Goal: Book appointment/travel/reservation

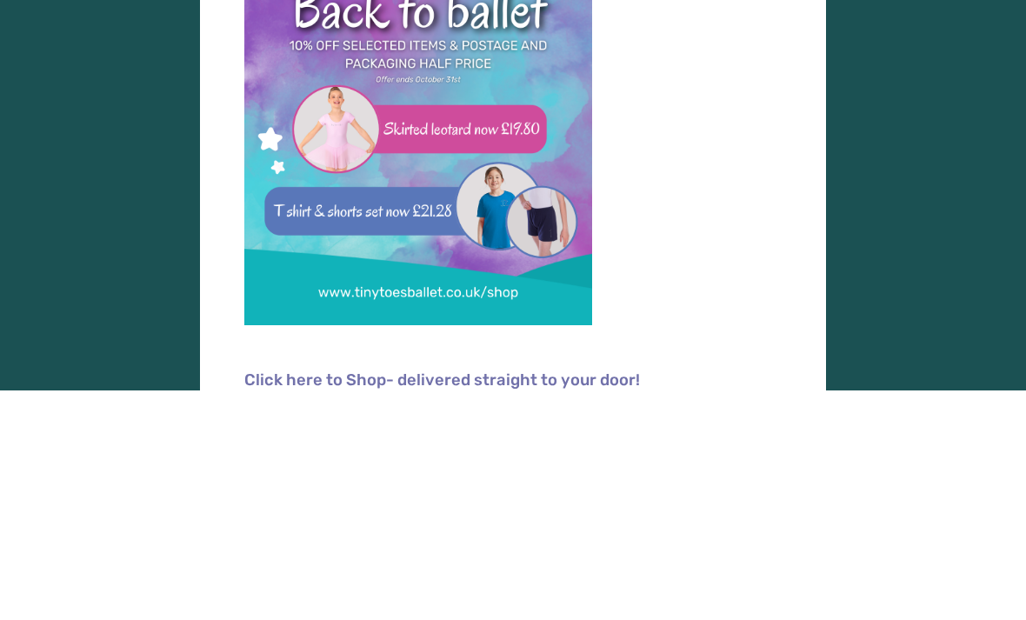
scroll to position [2, 0]
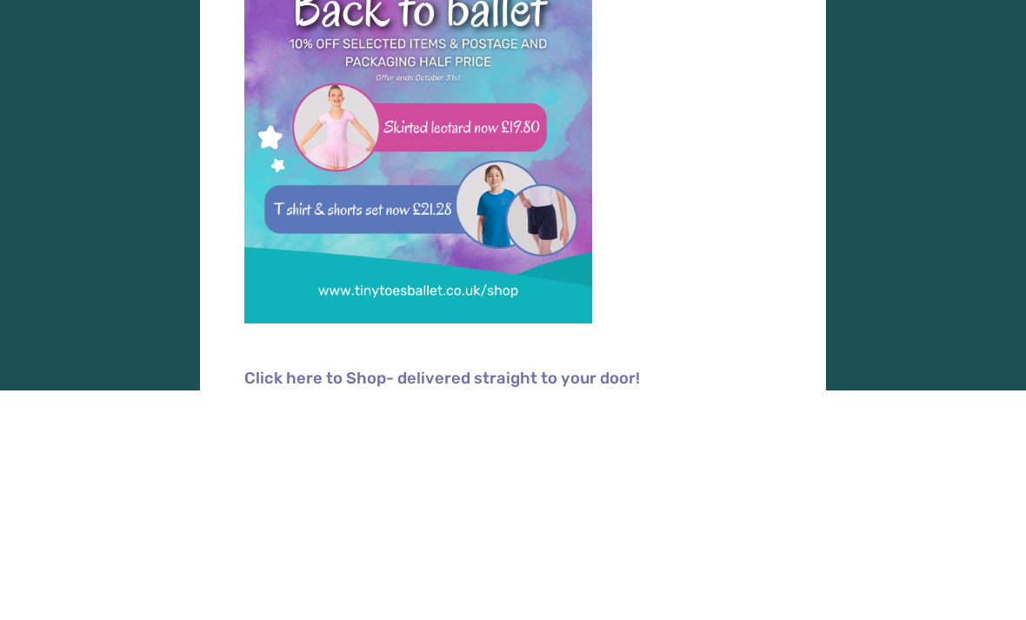
type input "**********"
click at [513, 376] on button "Log in" at bounding box center [513, 379] width 380 height 49
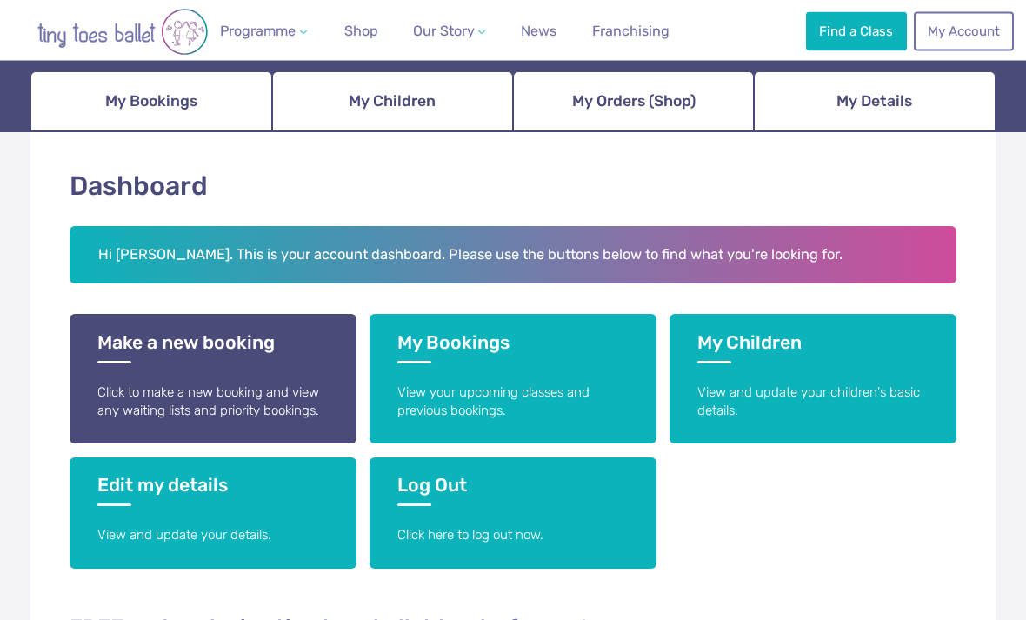
scroll to position [191, 0]
click at [188, 349] on h3 "Make a new booking" at bounding box center [212, 347] width 231 height 32
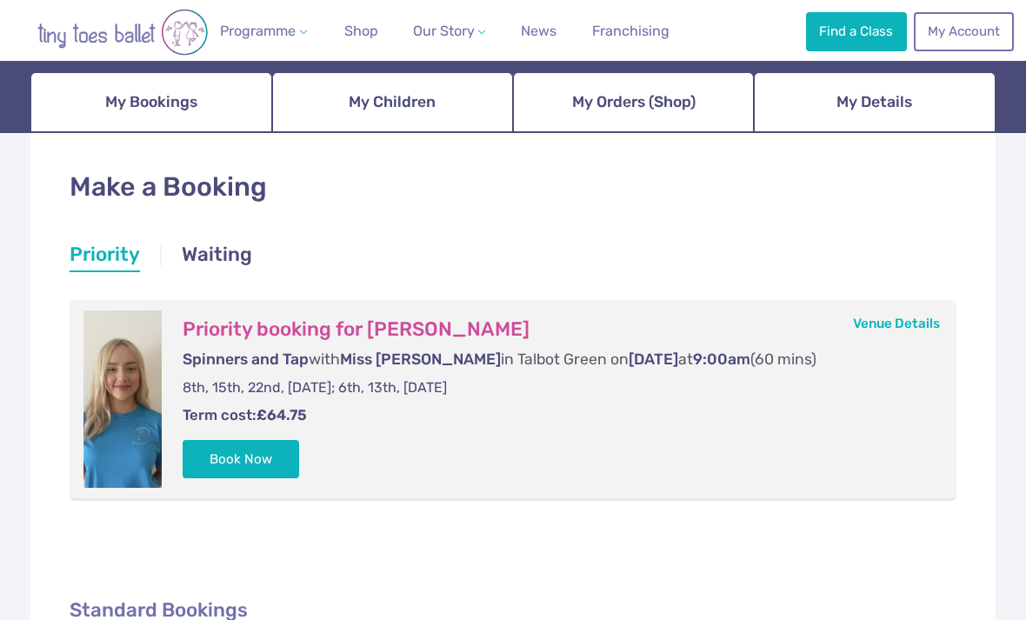
scroll to position [196, 0]
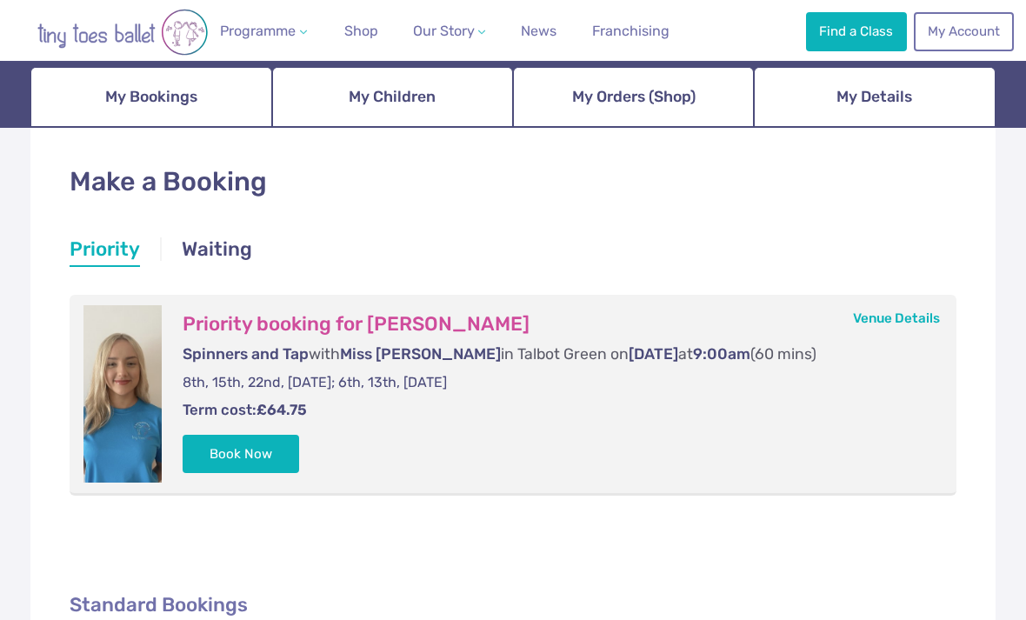
click at [237, 449] on button "Book Now" at bounding box center [241, 454] width 116 height 38
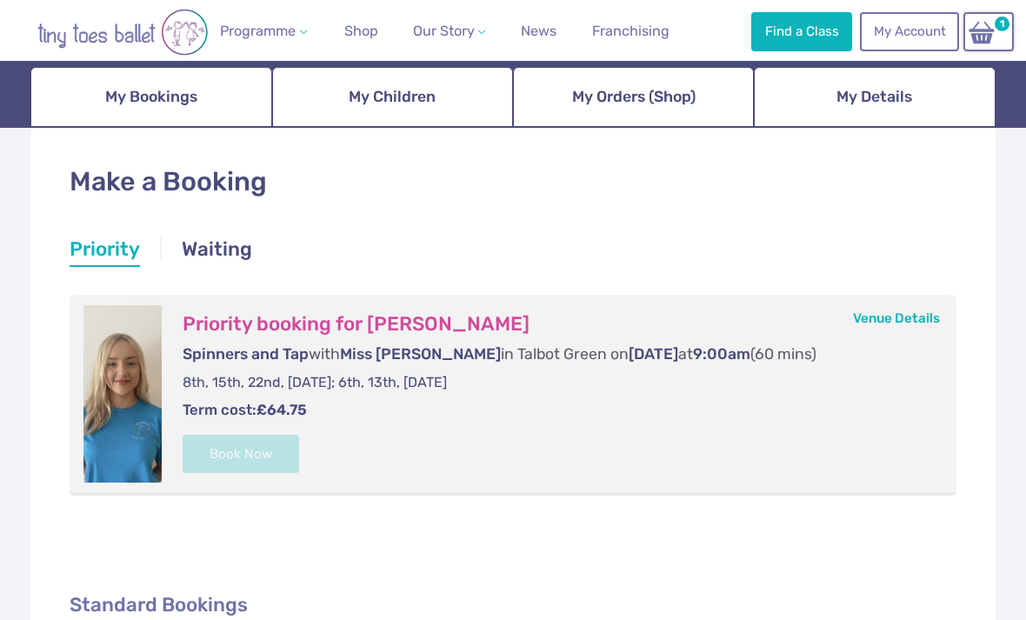
click at [986, 31] on img at bounding box center [981, 32] width 33 height 25
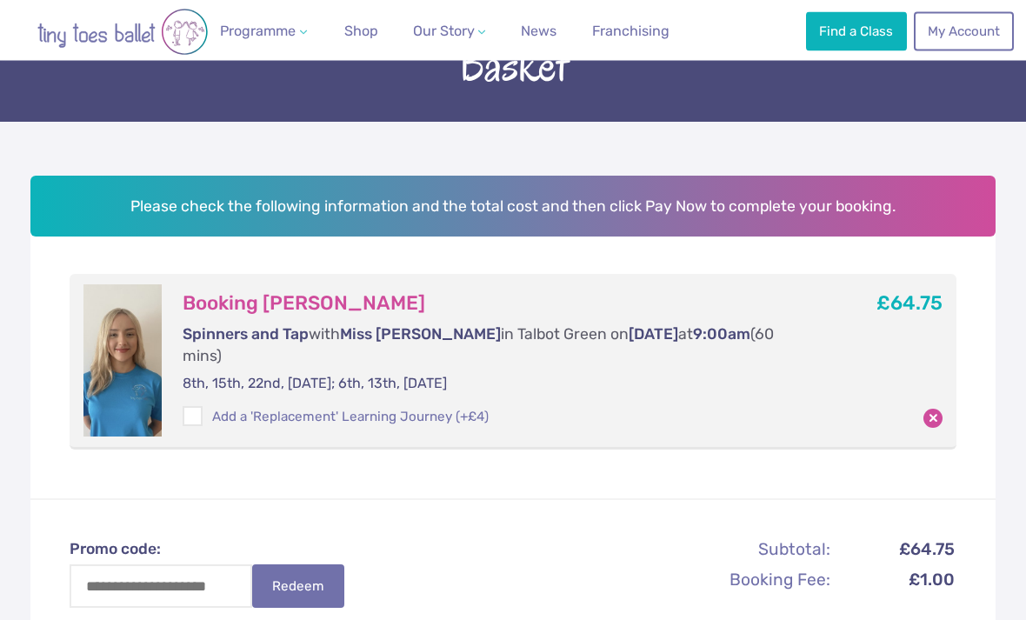
scroll to position [144, 0]
click at [191, 411] on span at bounding box center [193, 419] width 18 height 16
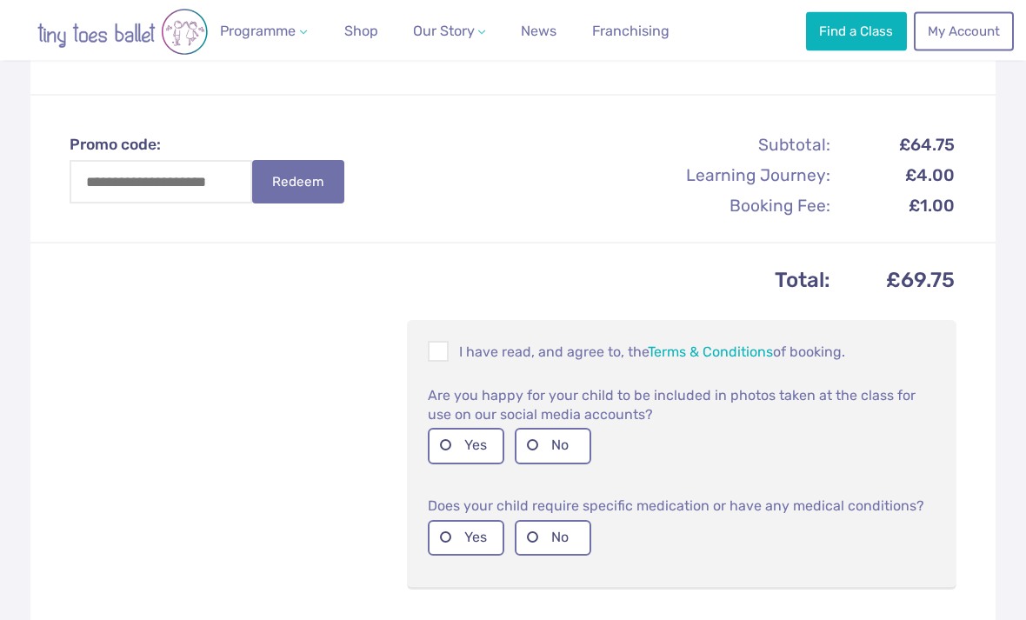
scroll to position [551, 0]
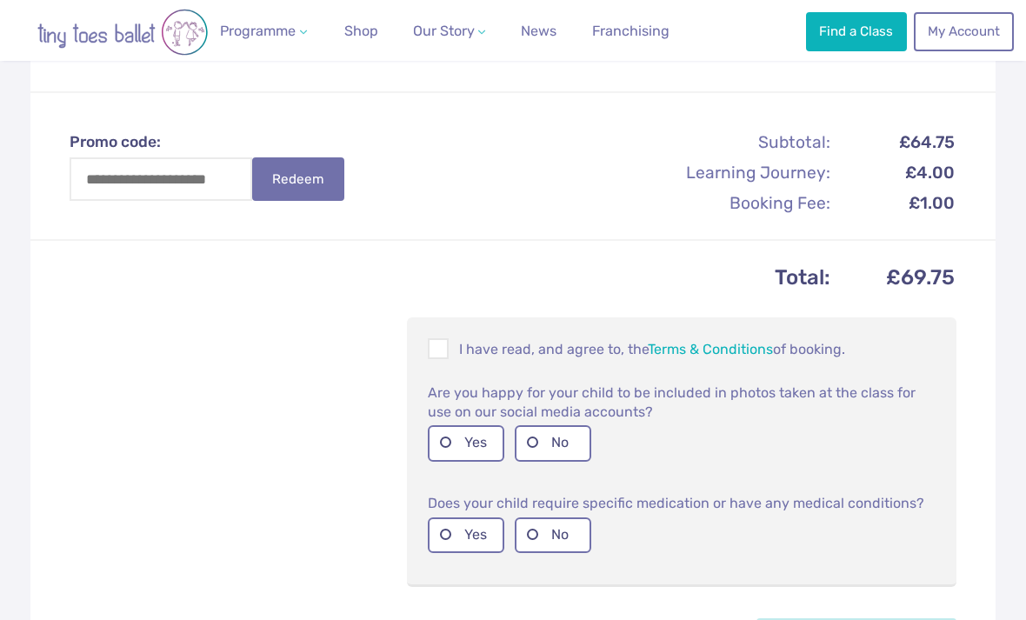
click at [436, 343] on span at bounding box center [438, 351] width 19 height 17
click at [441, 425] on label "Yes" at bounding box center [466, 443] width 76 height 36
click at [530, 517] on label "No" at bounding box center [553, 535] width 76 height 36
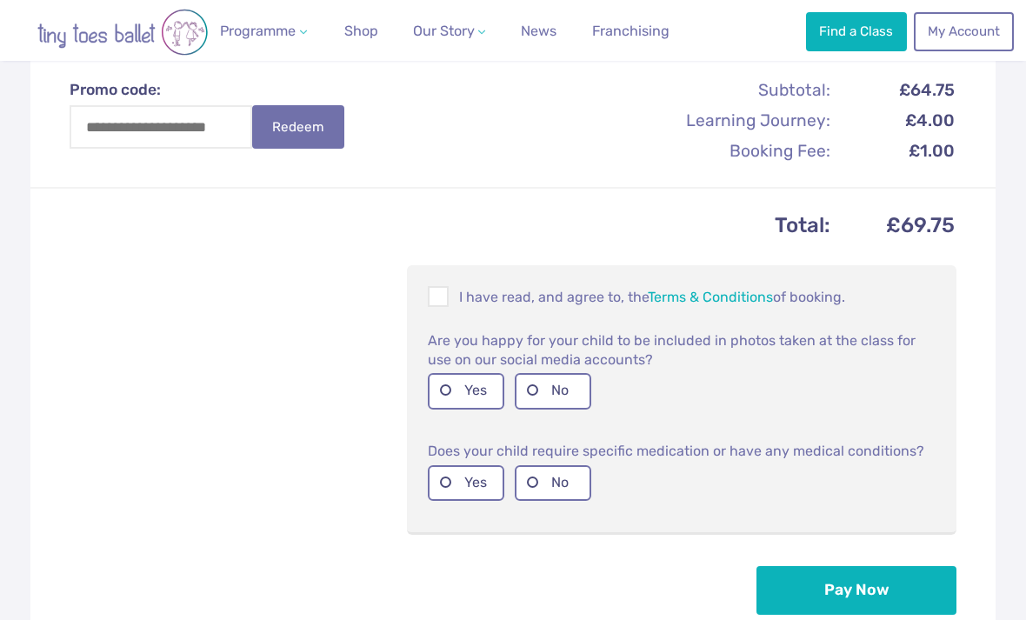
scroll to position [607, 0]
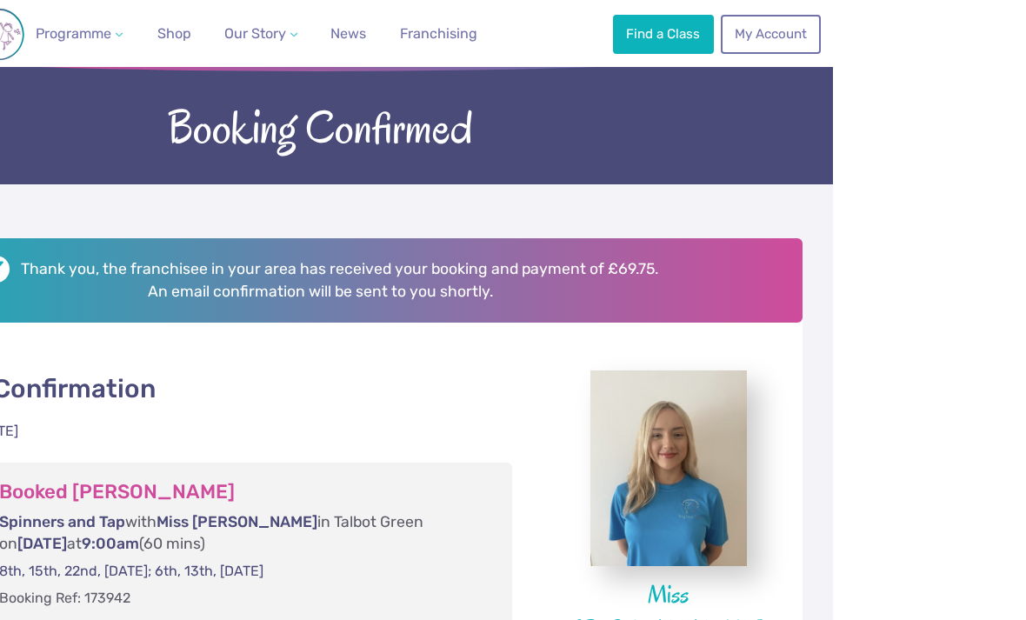
scroll to position [160, 0]
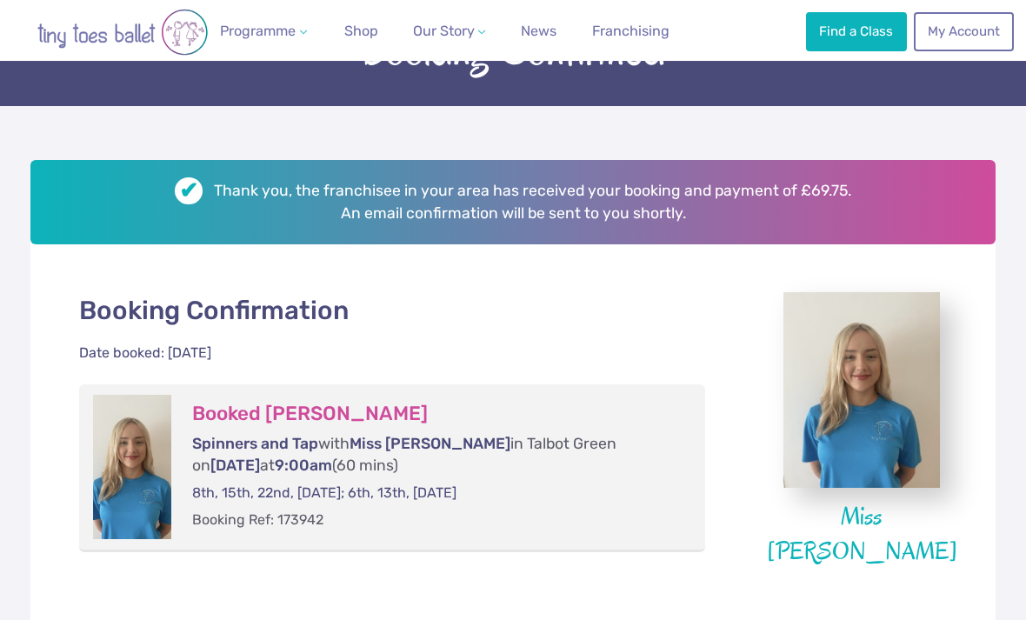
click at [23, 309] on div "Thank you, the franchisee in your area has received your booking and payment of…" at bounding box center [513, 469] width 1026 height 727
click at [362, 37] on span "Shop" at bounding box center [361, 31] width 34 height 17
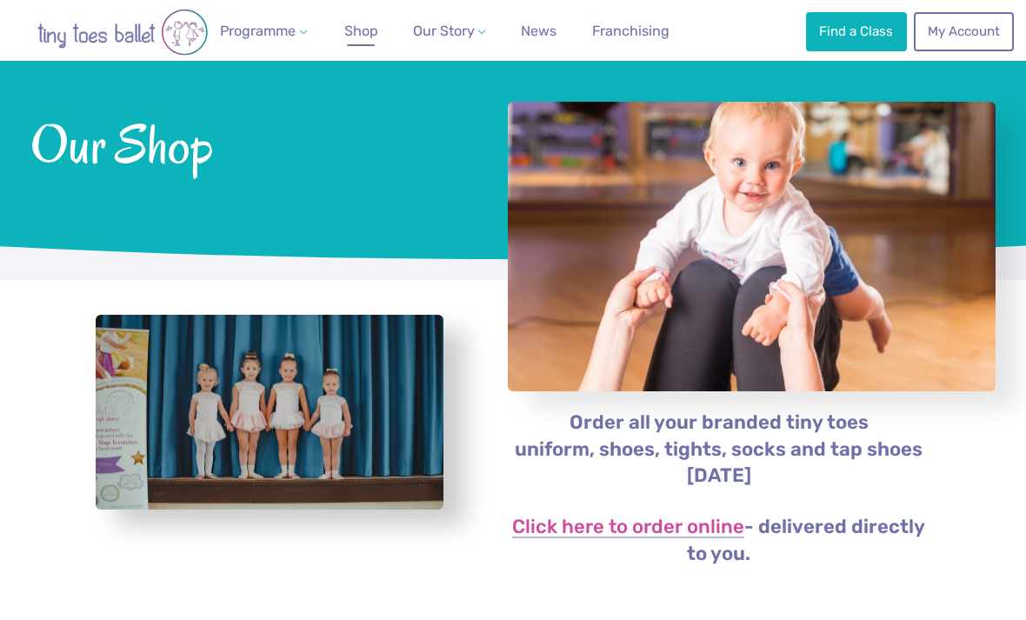
scroll to position [94, 0]
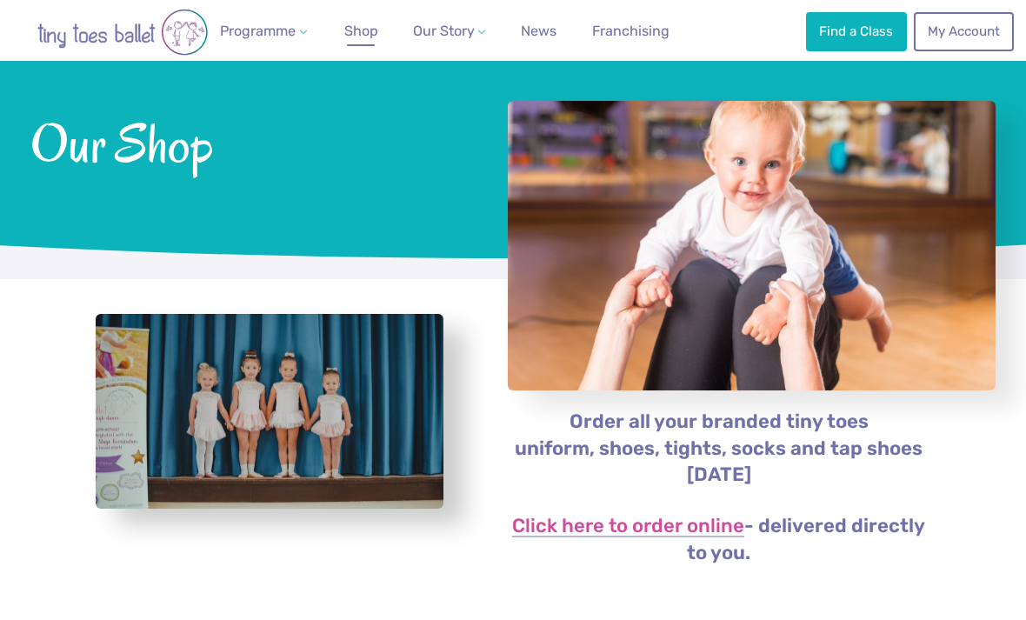
click at [609, 520] on link "Click here to order online" at bounding box center [628, 526] width 232 height 21
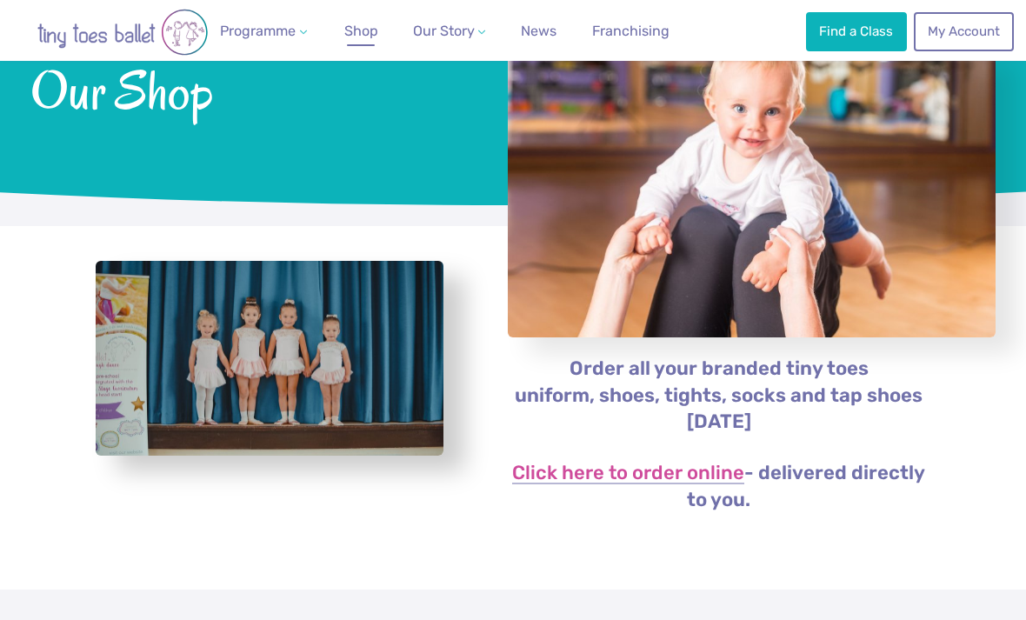
scroll to position [150, 0]
